Goal: Communication & Community: Participate in discussion

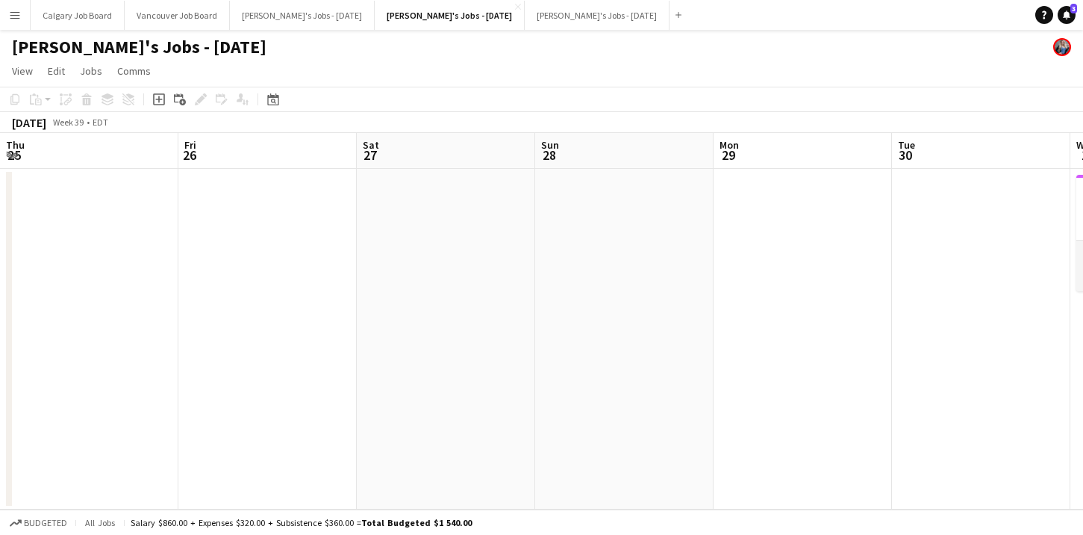
scroll to position [0, 477]
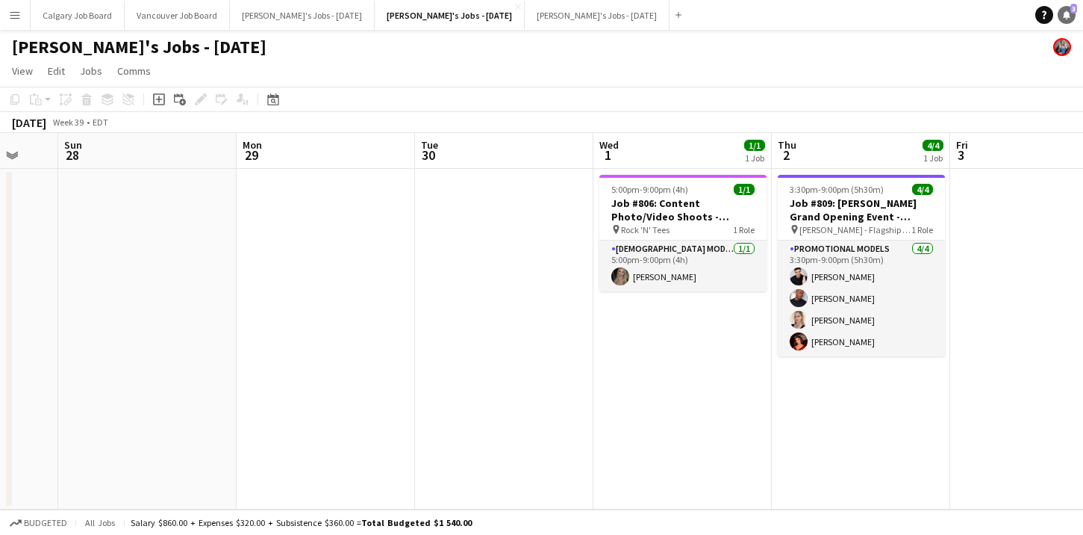
click at [1069, 15] on icon at bounding box center [1066, 13] width 7 height 7
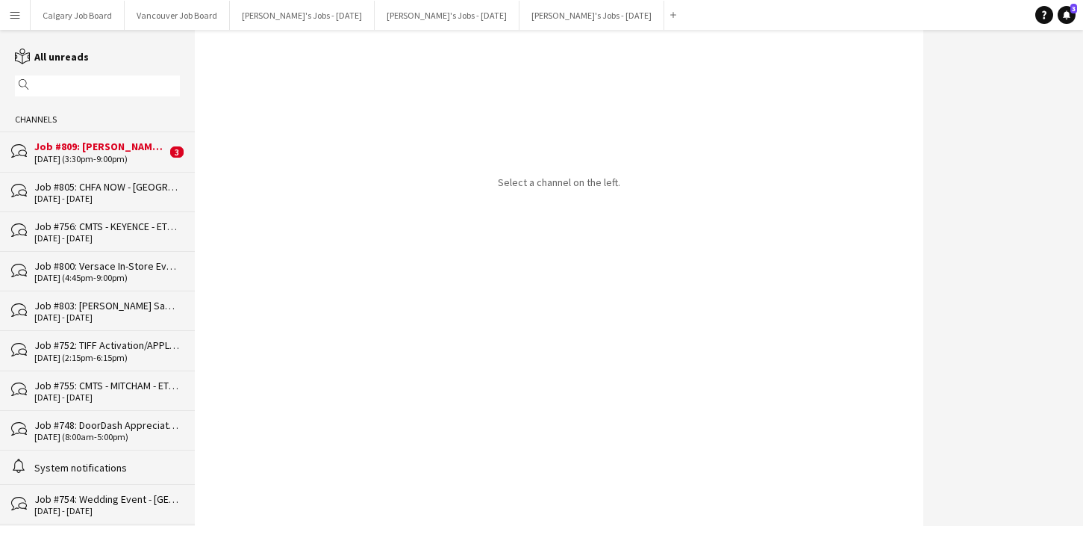
click at [84, 145] on div "Job #809: [PERSON_NAME] Grand Opening Event - [GEOGRAPHIC_DATA]" at bounding box center [100, 146] width 132 height 13
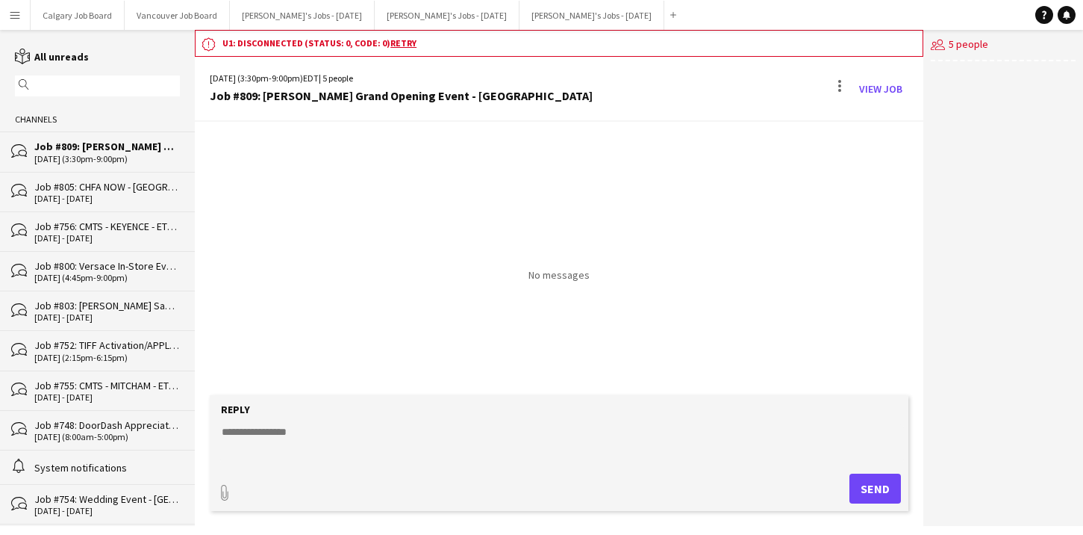
click at [131, 230] on div "Job #756: CMTS - KEYENCE - ETOBICOKE" at bounding box center [107, 226] width 146 height 13
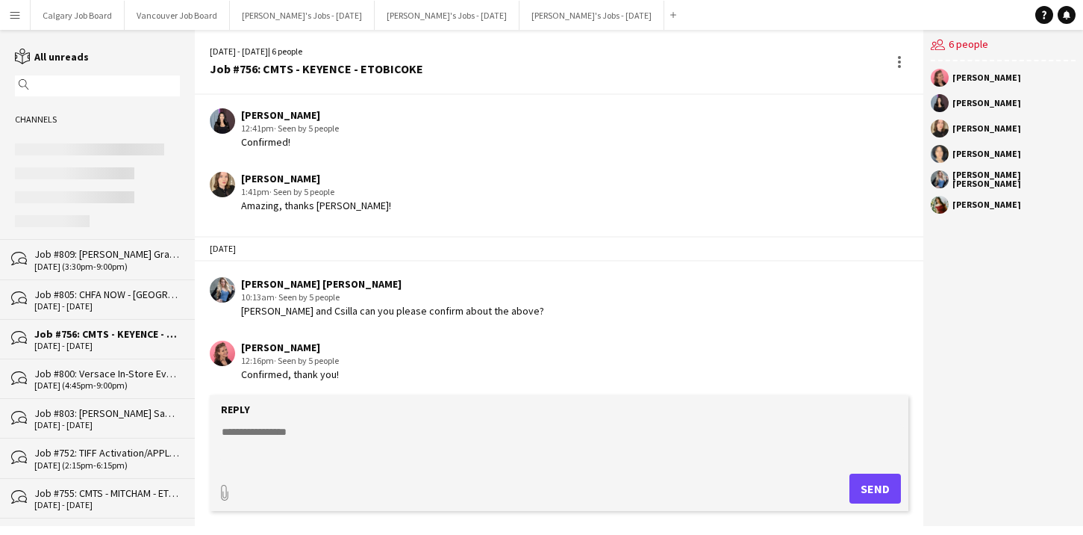
click at [130, 249] on div "Job #809: [PERSON_NAME] Grand Opening Event - [GEOGRAPHIC_DATA]" at bounding box center [107, 253] width 146 height 13
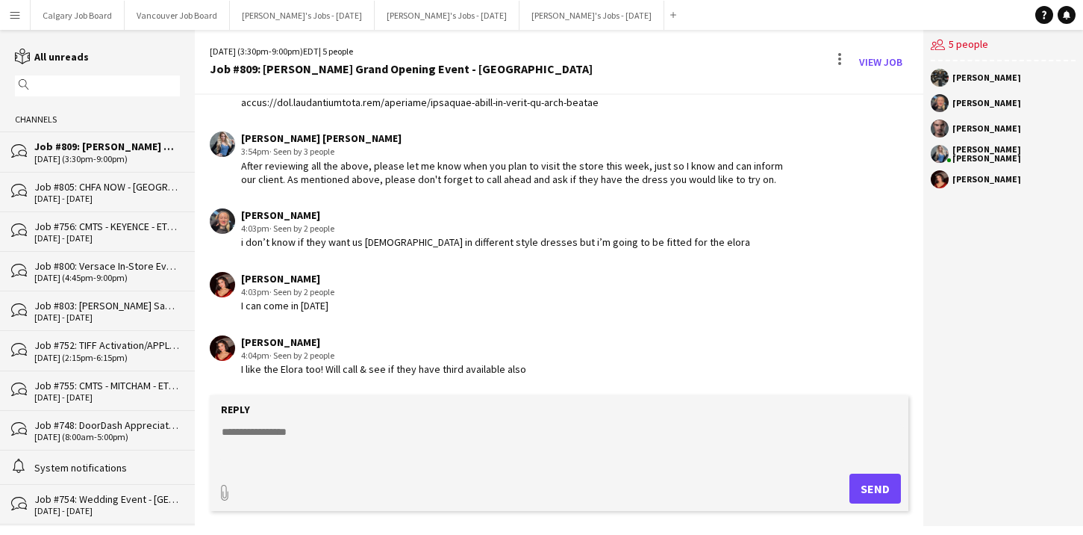
scroll to position [918, 0]
click at [287, 432] on textarea at bounding box center [562, 443] width 684 height 39
click at [527, 431] on textarea "**********" at bounding box center [562, 443] width 684 height 39
click at [430, 461] on textarea "**********" at bounding box center [562, 443] width 684 height 39
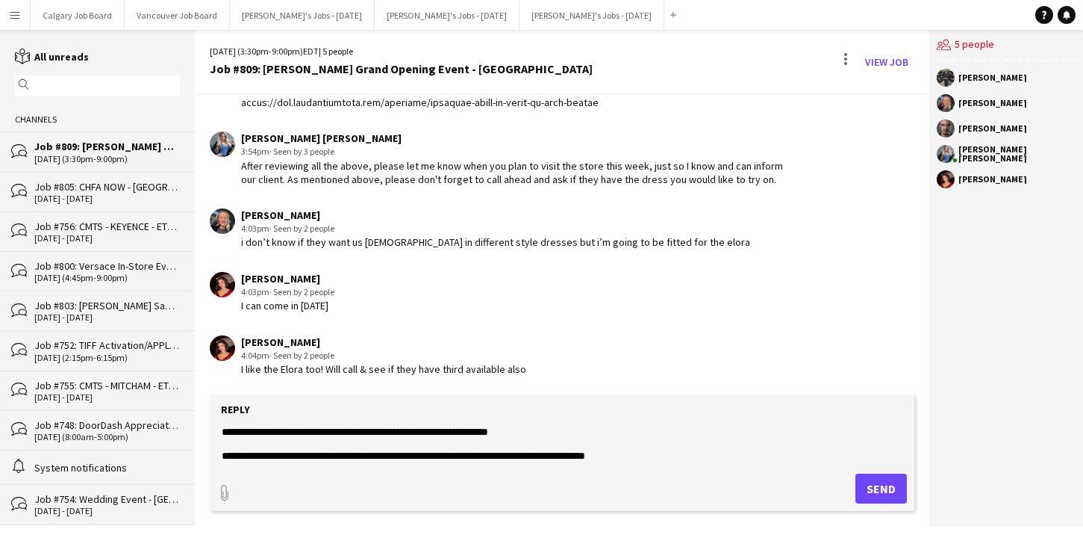
scroll to position [23, 0]
type textarea "**********"
click at [866, 488] on button "Send" at bounding box center [882, 488] width 52 height 30
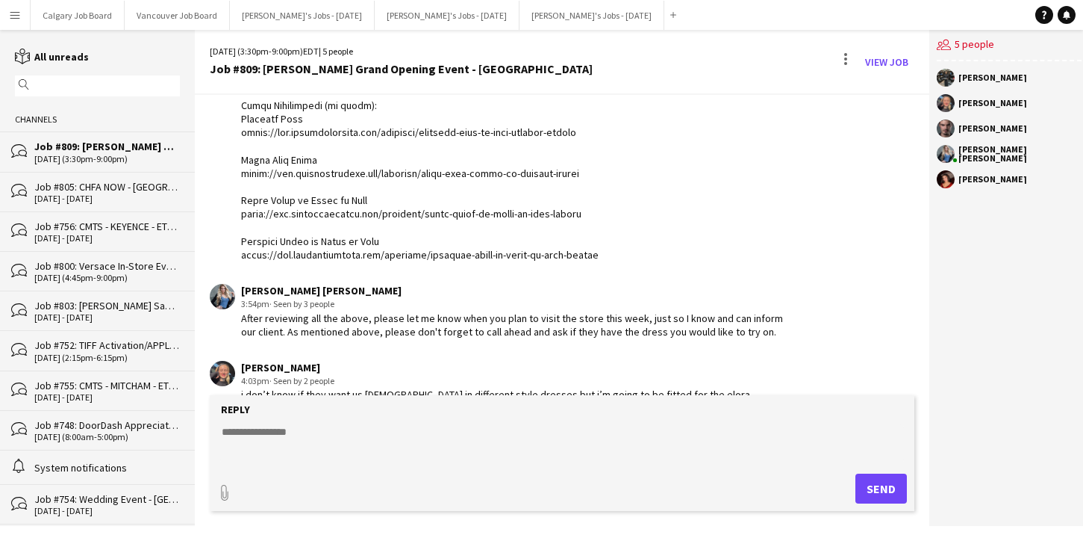
scroll to position [747, 0]
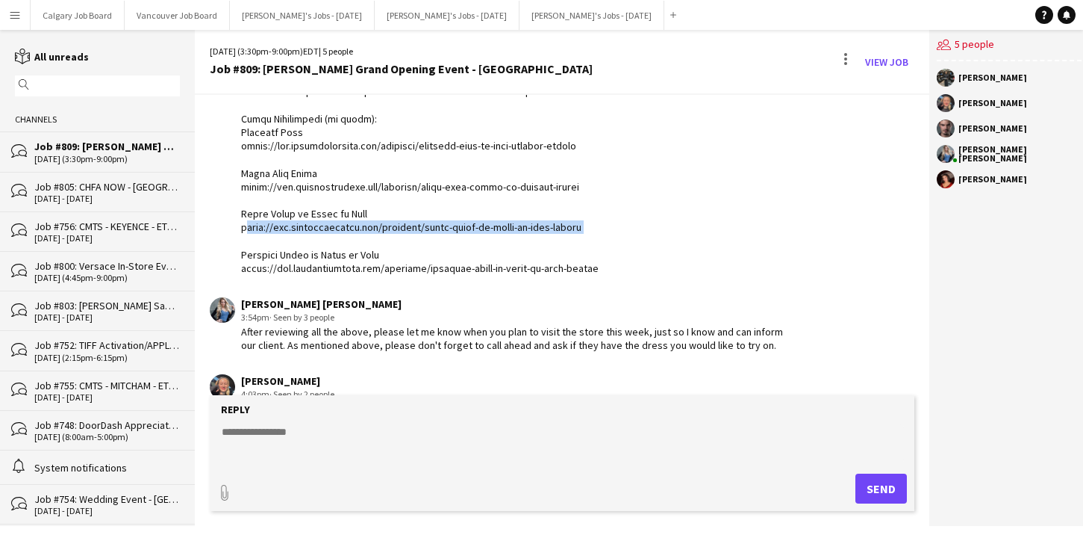
drag, startPoint x: 242, startPoint y: 206, endPoint x: 579, endPoint y: 207, distance: 337.5
click at [579, 207] on div at bounding box center [519, 91] width 556 height 367
copy div "[URL][DOMAIN_NAME]"
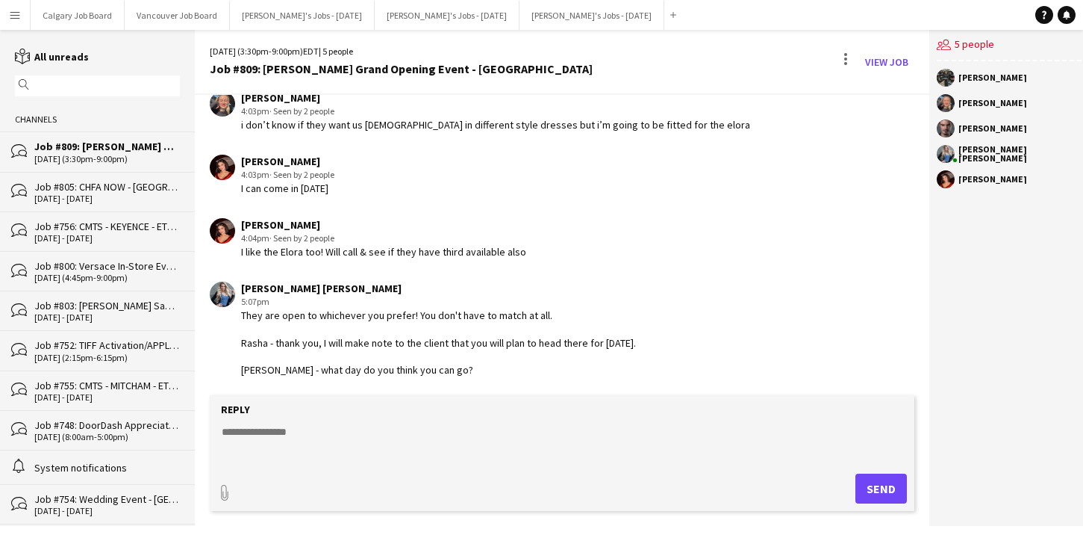
scroll to position [0, 0]
click at [340, 442] on textarea at bounding box center [562, 443] width 684 height 39
type textarea "*"
